Goal: Book appointment/travel/reservation

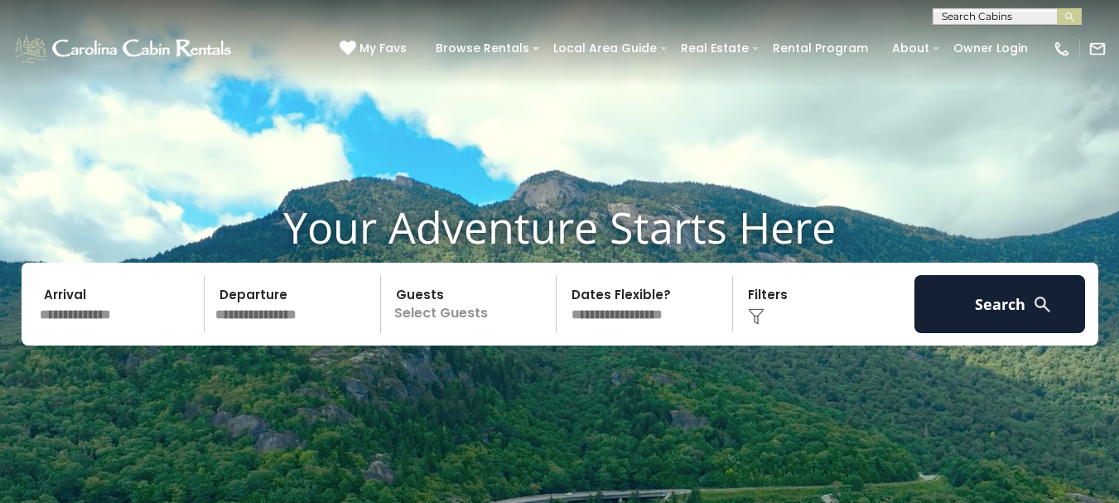
scroll to position [1, 0]
click at [964, 16] on input "text" at bounding box center [1006, 19] width 145 height 17
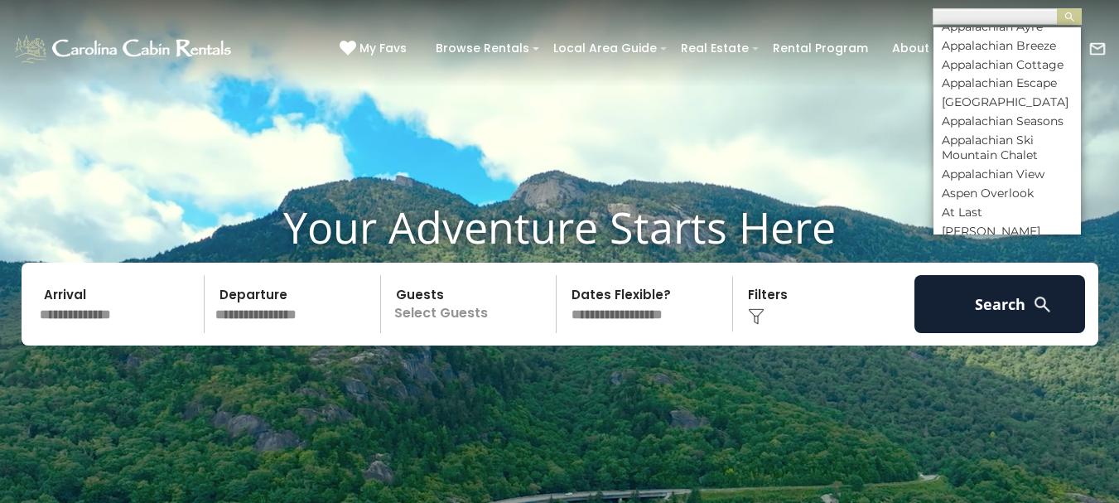
scroll to position [663, 0]
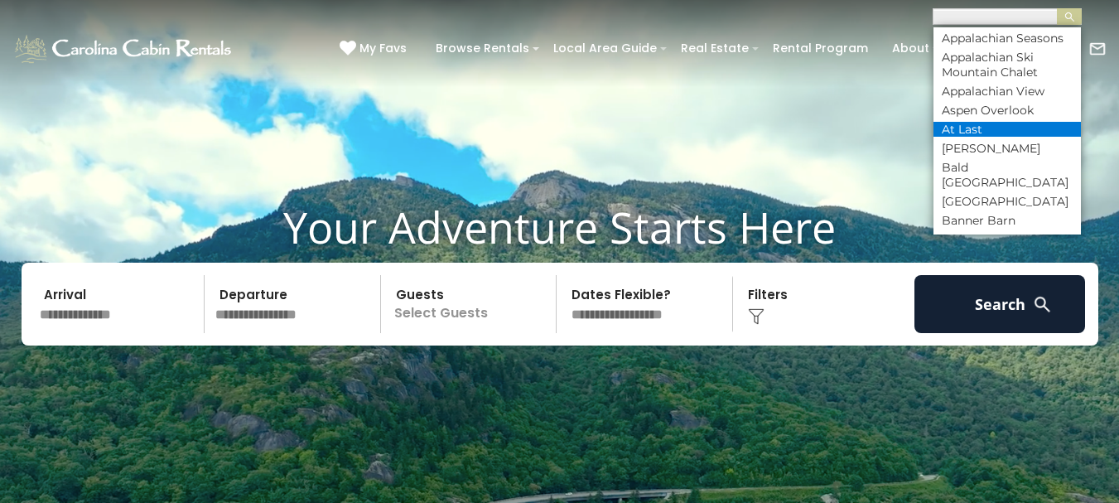
click at [965, 137] on li "At Last" at bounding box center [1007, 129] width 147 height 15
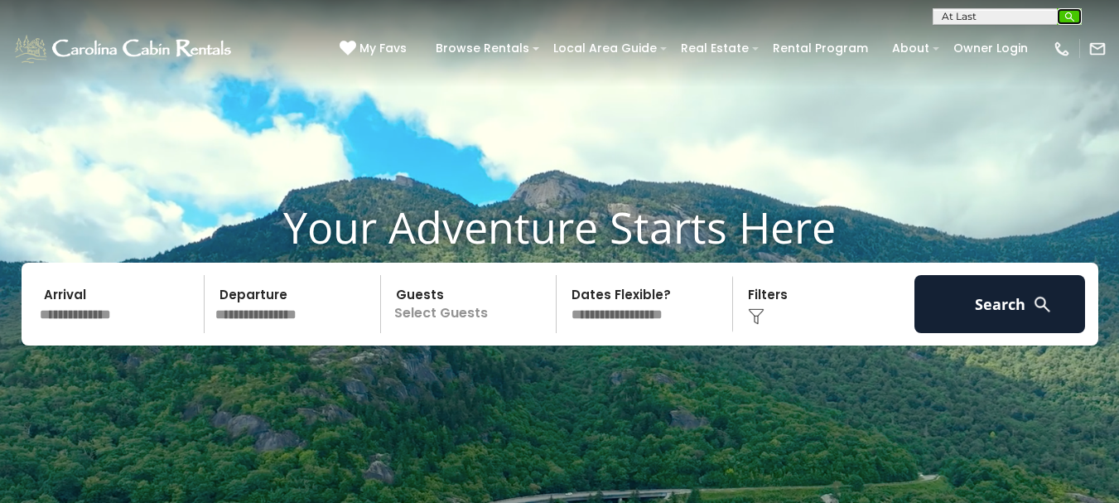
click at [1066, 14] on img "submit" at bounding box center [1070, 17] width 12 height 12
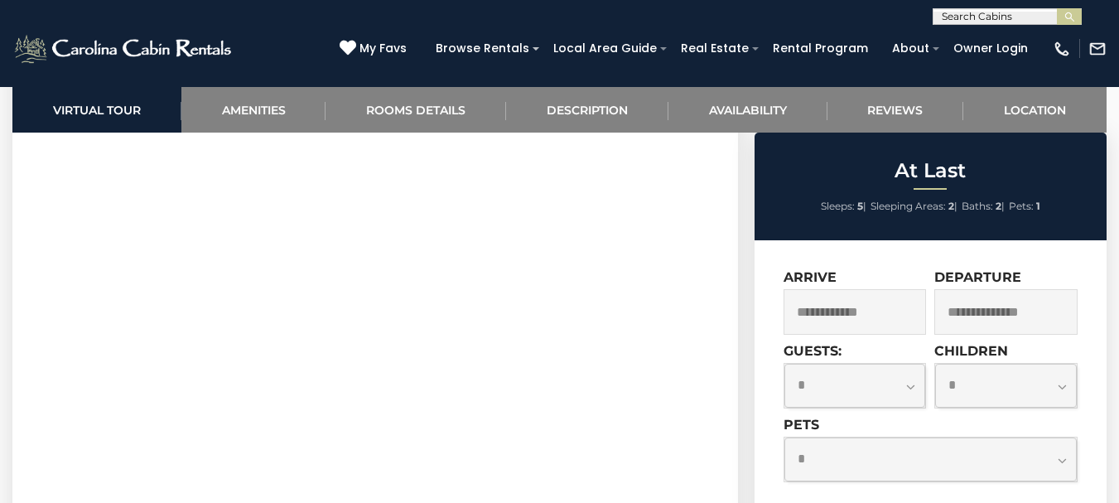
scroll to position [828, 0]
click at [543, 462] on section "Virtual Tour" at bounding box center [375, 228] width 726 height 505
